Goal: Find specific page/section: Find specific page/section

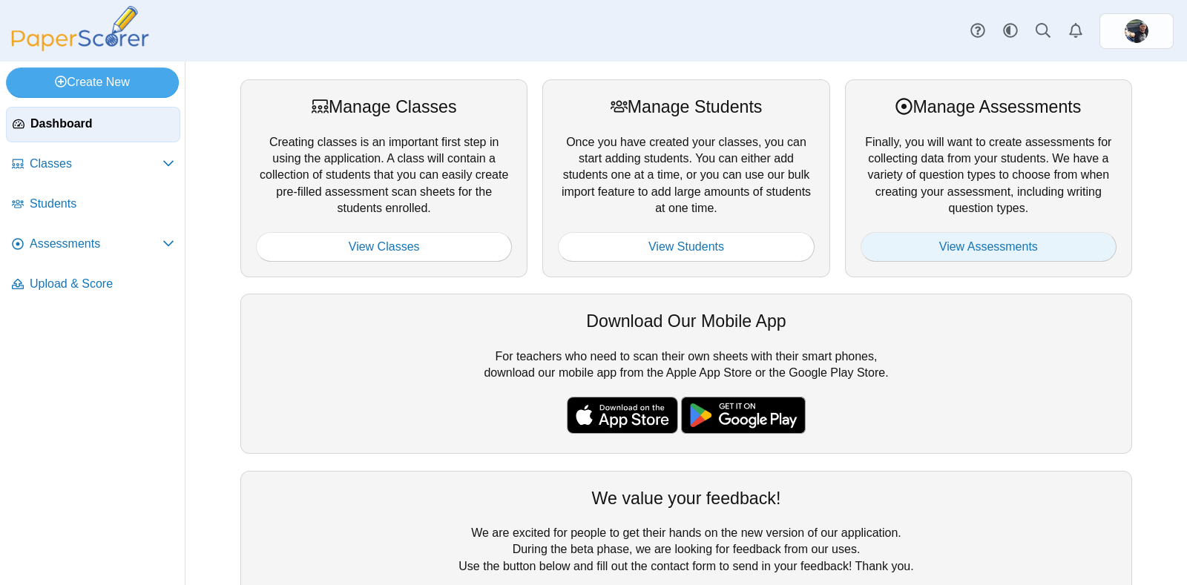
click at [926, 246] on link "View Assessments" at bounding box center [988, 247] width 256 height 30
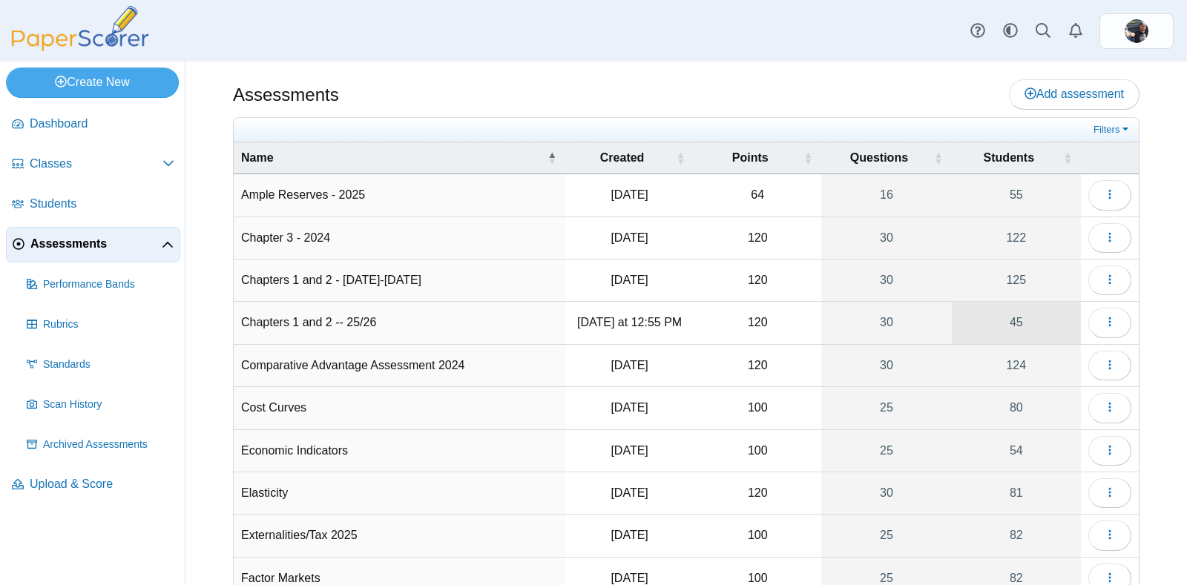
click at [994, 314] on link "45" at bounding box center [1015, 323] width 129 height 42
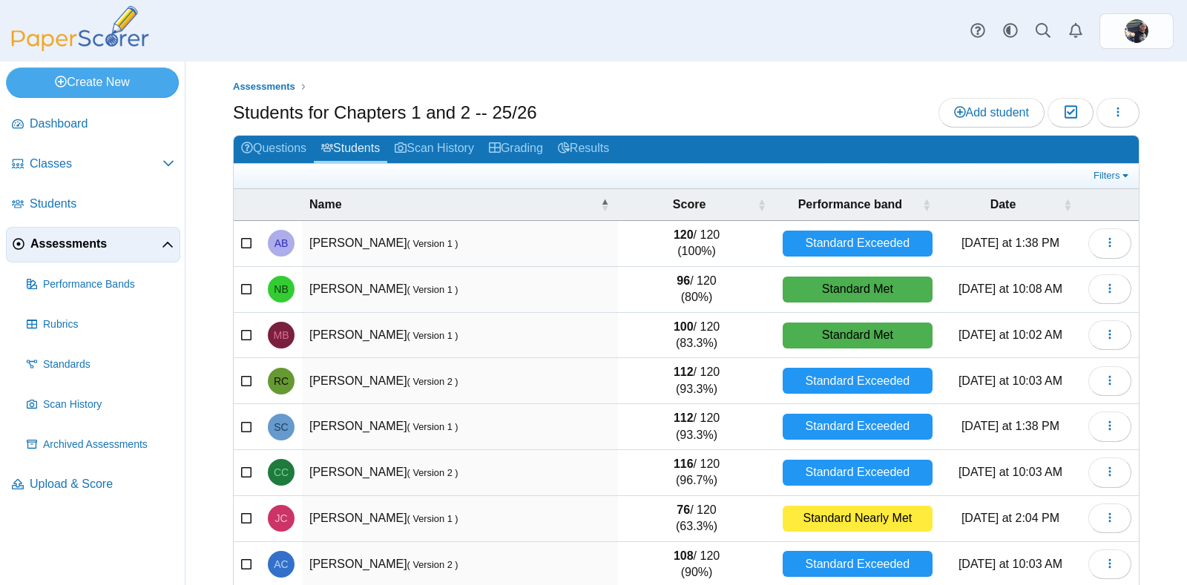
scroll to position [150, 0]
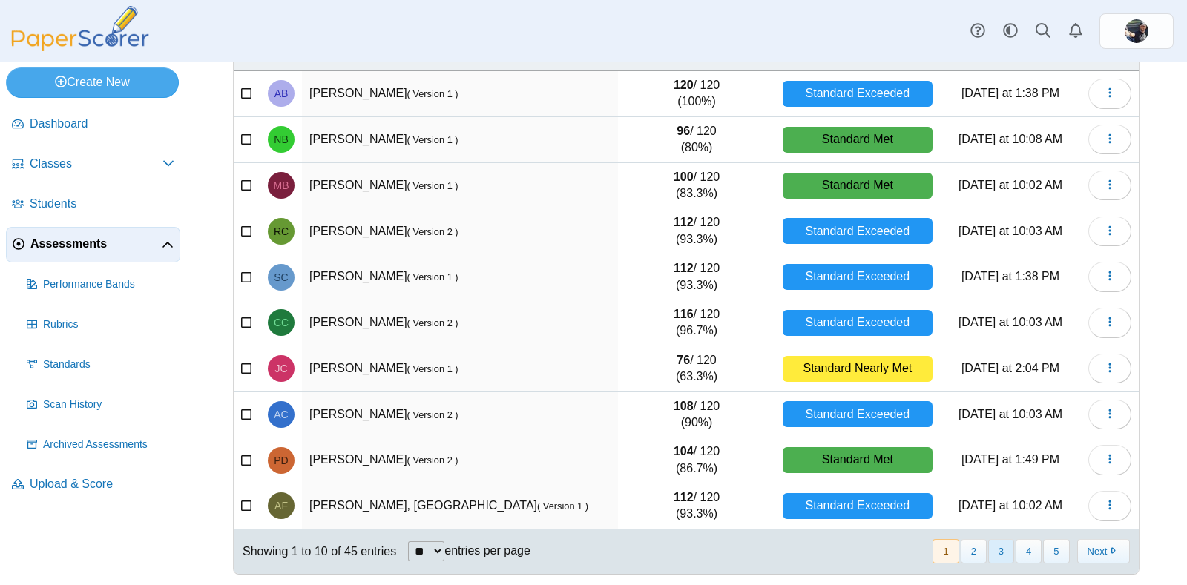
click at [988, 557] on button "3" at bounding box center [1001, 551] width 26 height 24
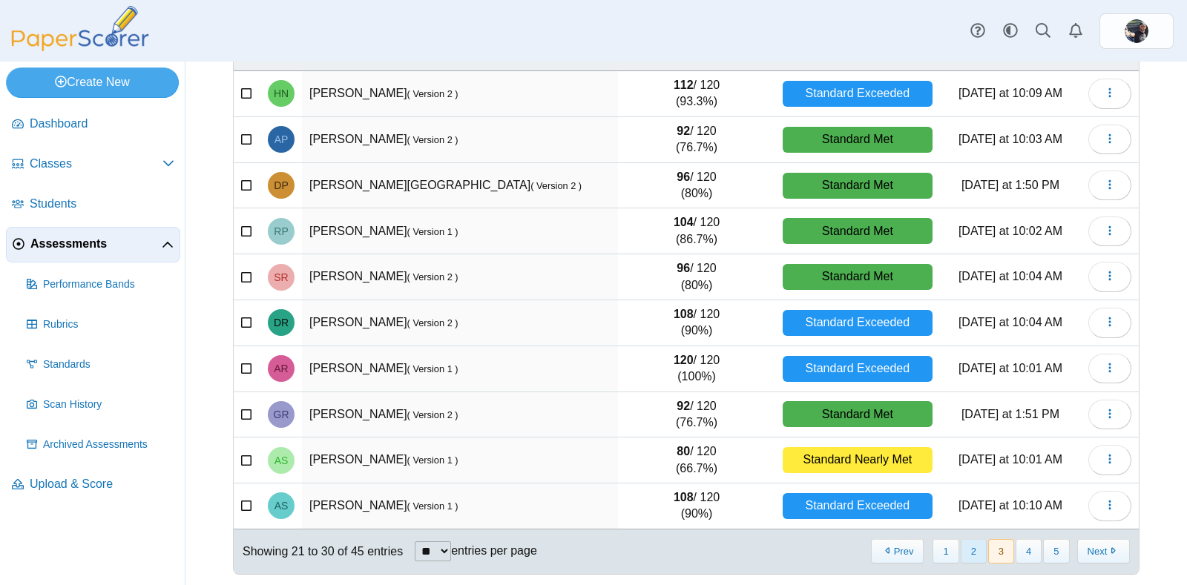
click at [960, 553] on button "2" at bounding box center [973, 551] width 26 height 24
